Goal: Task Accomplishment & Management: Use online tool/utility

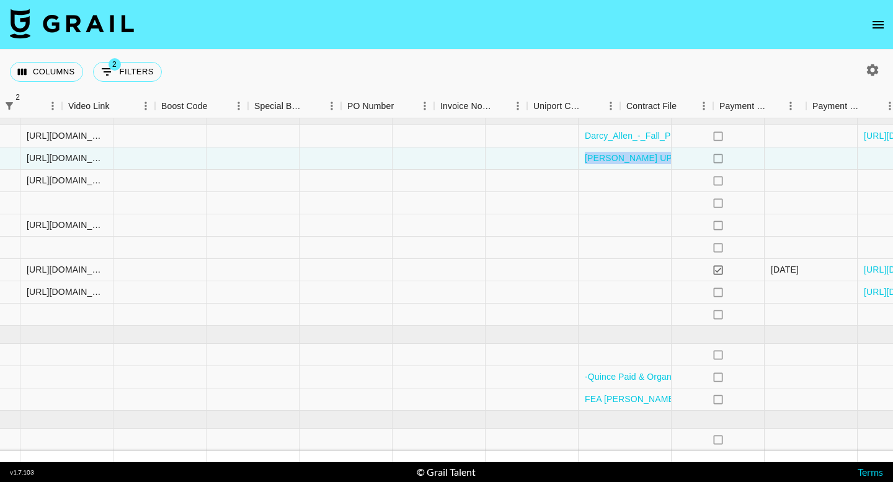
scroll to position [712, 1242]
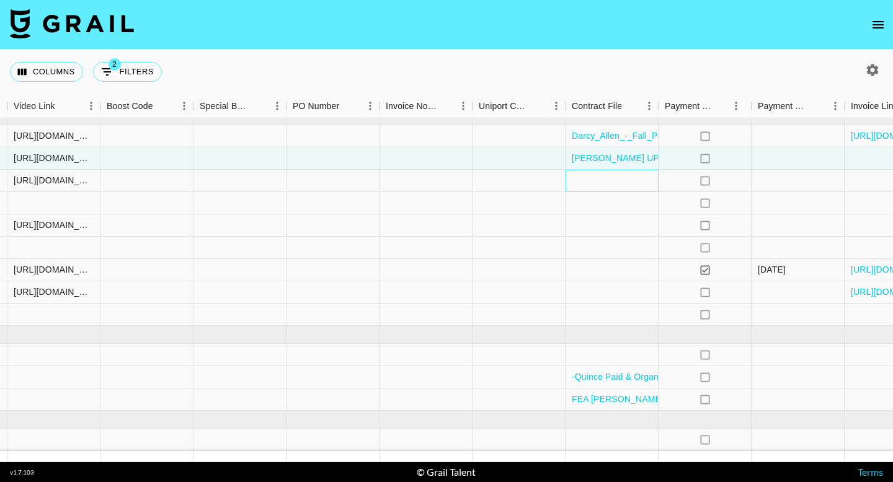
click at [585, 184] on div at bounding box center [611, 181] width 93 height 22
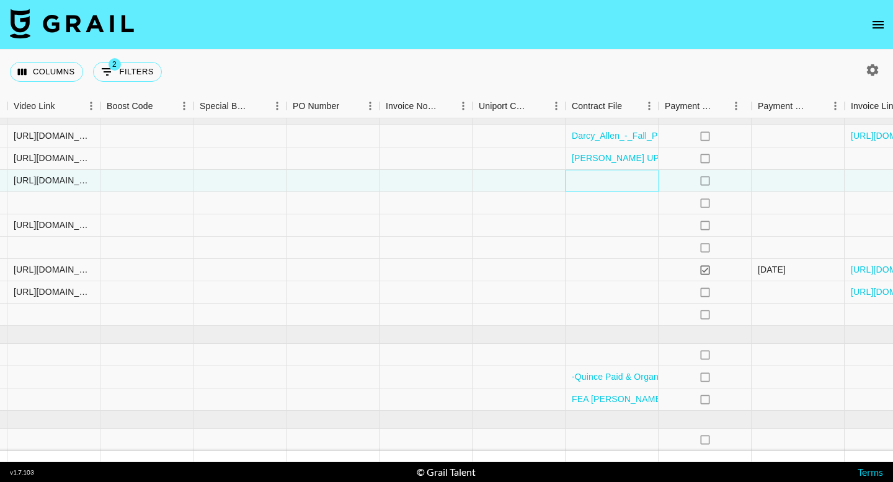
click at [585, 184] on div at bounding box center [611, 181] width 93 height 22
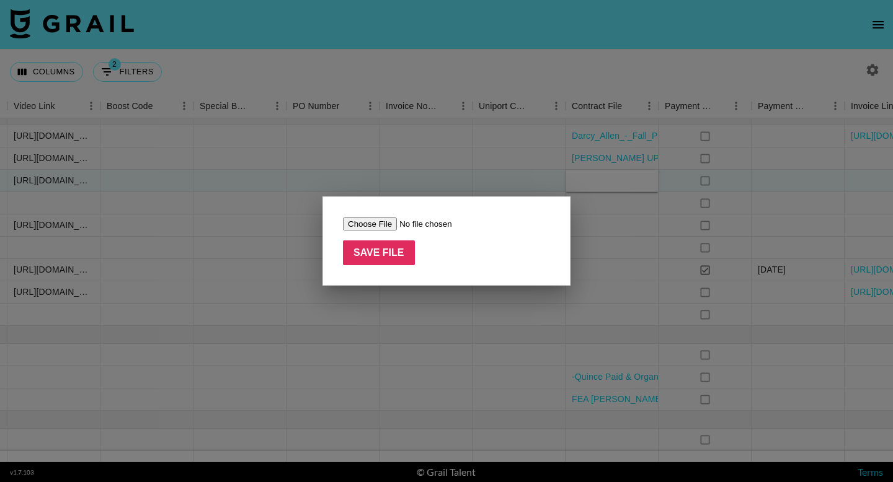
click at [396, 225] on input "file" at bounding box center [421, 224] width 157 height 13
type input "C:\fakepath\Complete_with_Docusign_Sophia_Quintero_Paid_.pdf"
click at [404, 255] on input "Save File" at bounding box center [379, 253] width 72 height 25
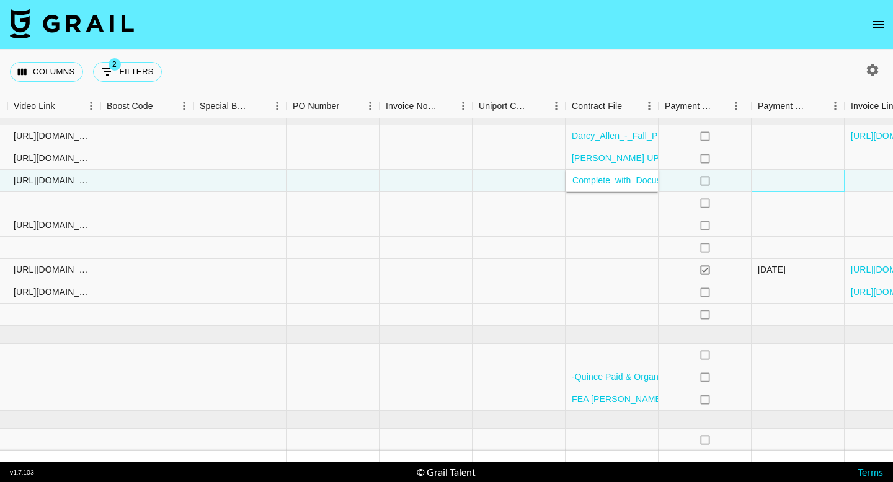
click at [763, 185] on div at bounding box center [797, 181] width 93 height 22
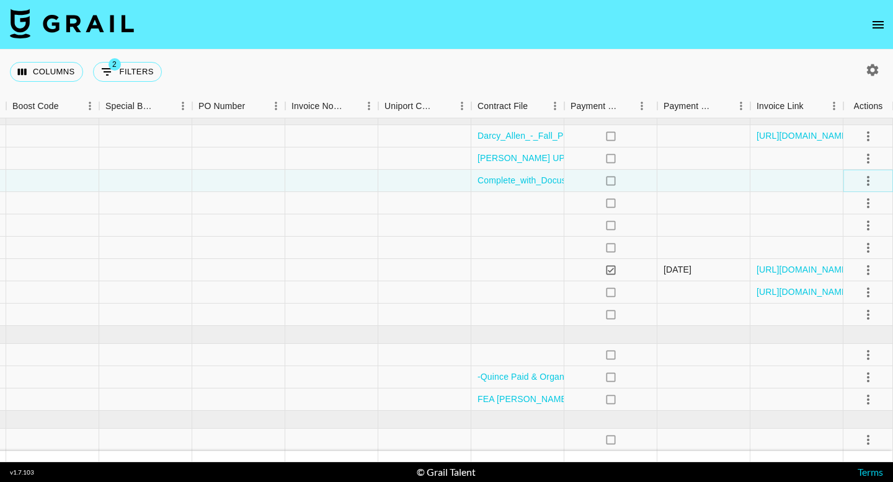
click at [872, 177] on icon "select merge strategy" at bounding box center [868, 181] width 15 height 15
click at [844, 299] on div "Approve" at bounding box center [841, 297] width 38 height 15
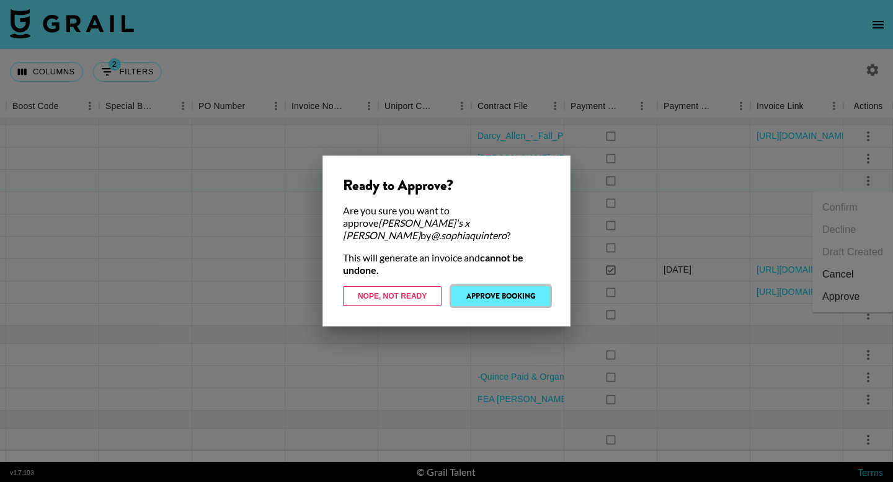
click at [515, 296] on button "Approve Booking" at bounding box center [500, 296] width 99 height 20
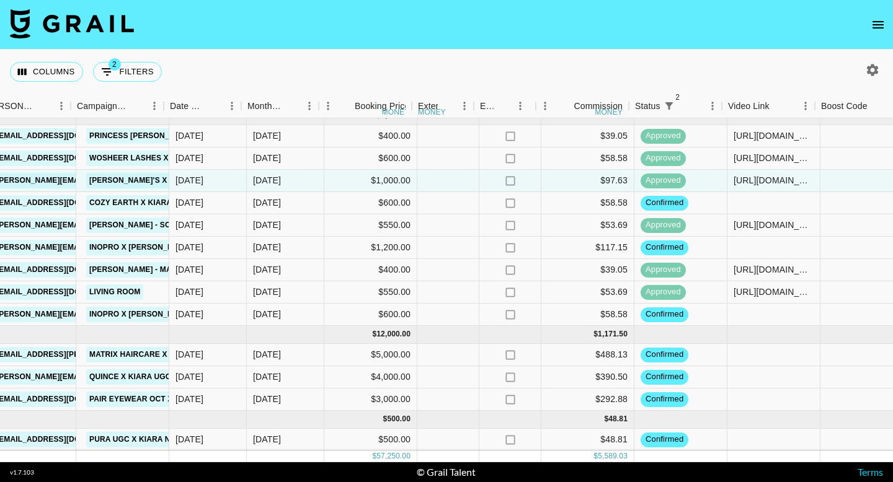
scroll to position [712, 516]
